Goal: Transaction & Acquisition: Subscribe to service/newsletter

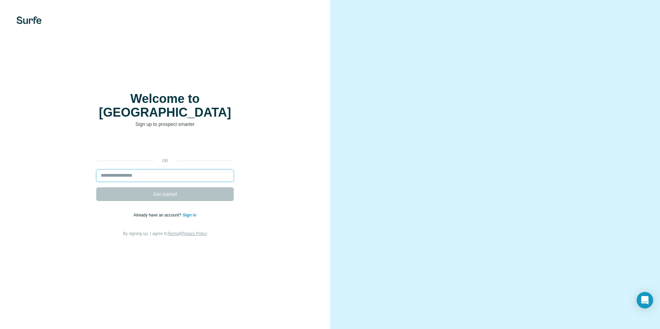
click at [199, 170] on input "email" at bounding box center [164, 176] width 137 height 12
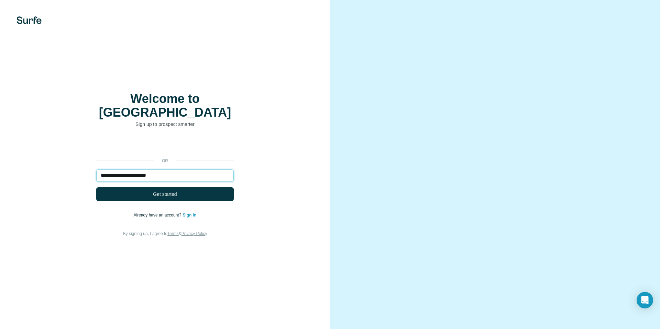
type input "**********"
click at [96, 188] on button "Get started" at bounding box center [164, 195] width 137 height 14
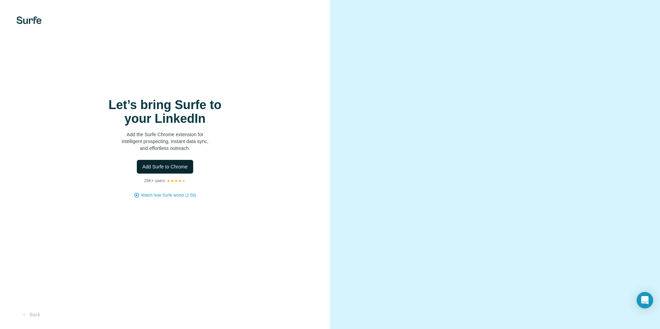
click at [173, 165] on span "Add Surfe to Chrome" at bounding box center [164, 167] width 45 height 7
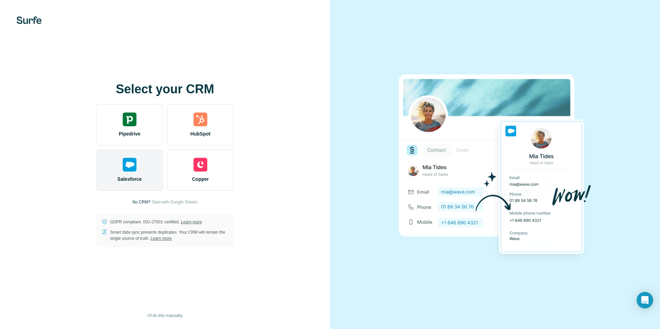
click at [136, 184] on div "Salesforce" at bounding box center [129, 170] width 67 height 41
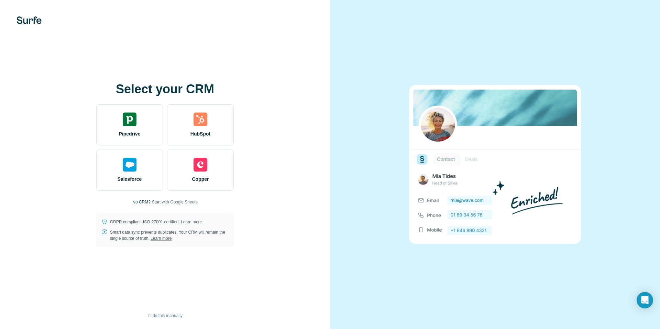
click at [183, 201] on span "Start with Google Sheets" at bounding box center [175, 202] width 46 height 6
click at [159, 204] on span "Start with Google Sheets" at bounding box center [175, 202] width 46 height 6
